Goal: Task Accomplishment & Management: Manage account settings

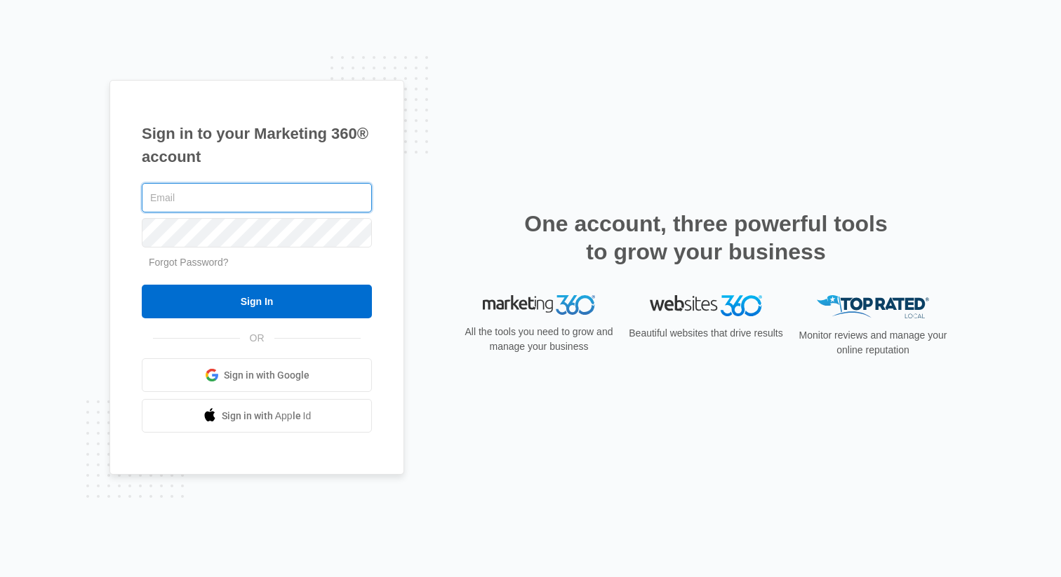
type input "[PERSON_NAME][DOMAIN_NAME][EMAIL_ADDRESS][PERSON_NAME][DOMAIN_NAME]"
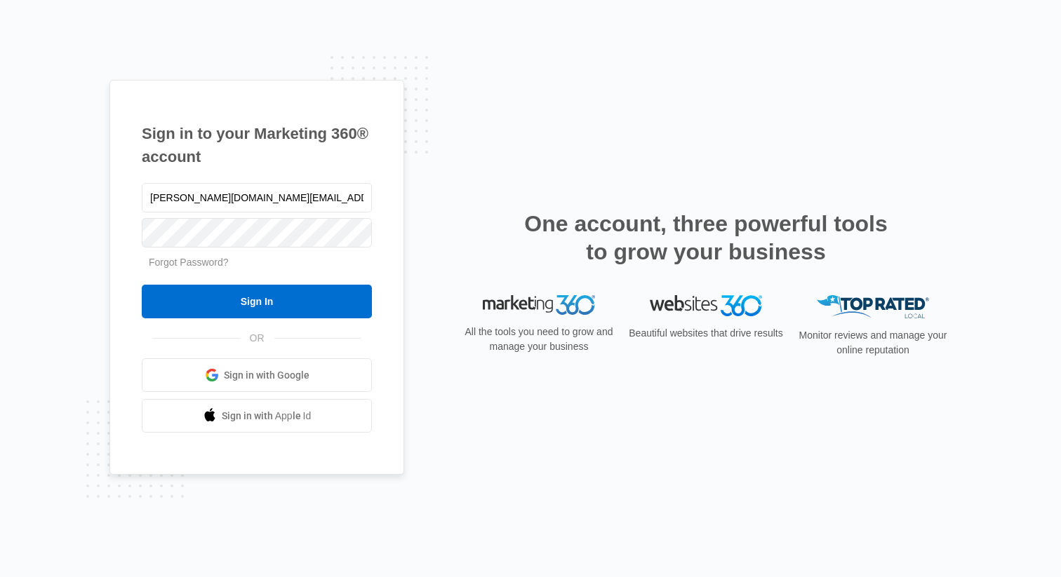
click at [423, 213] on div "Sign in to your Marketing 360® account greg.weber@madwire.com Forgot Password? …" at bounding box center [530, 289] width 842 height 418
click at [337, 203] on input "[PERSON_NAME][DOMAIN_NAME][EMAIL_ADDRESS][PERSON_NAME][DOMAIN_NAME]" at bounding box center [257, 197] width 230 height 29
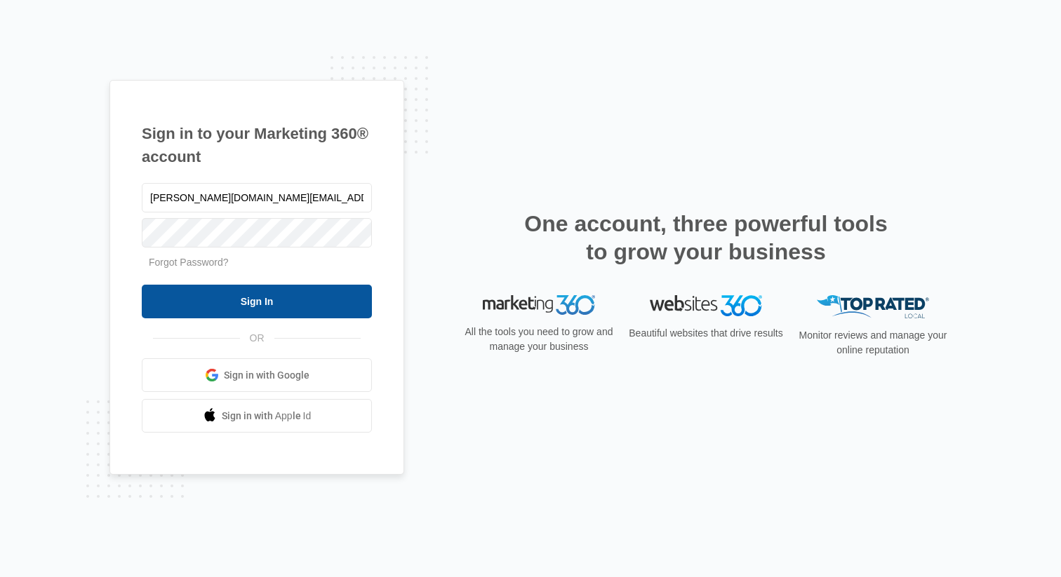
click at [300, 302] on input "Sign In" at bounding box center [257, 302] width 230 height 34
